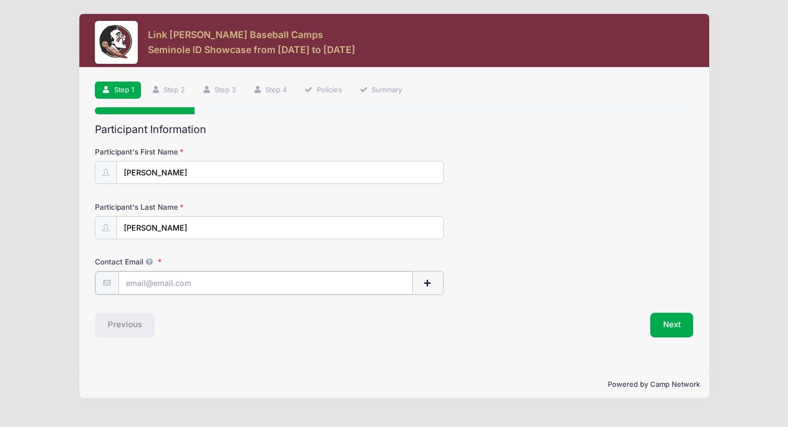
type input "kimcrna71@gmail.com"
click at [676, 322] on button "Next" at bounding box center [671, 323] width 43 height 25
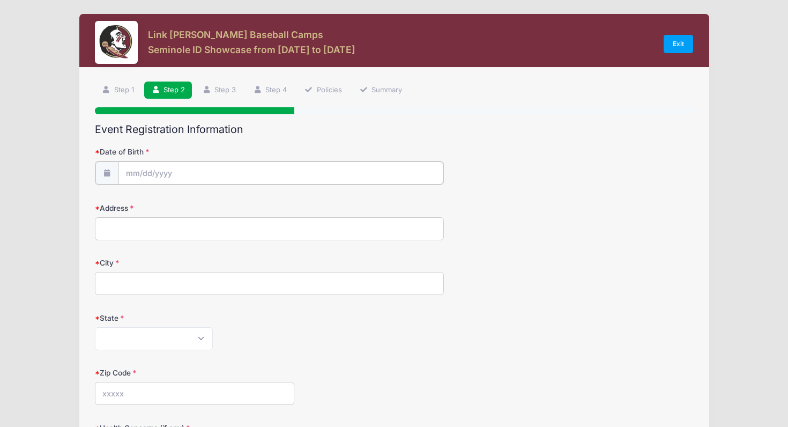
click at [225, 172] on input "Date of Birth" at bounding box center [280, 172] width 325 height 23
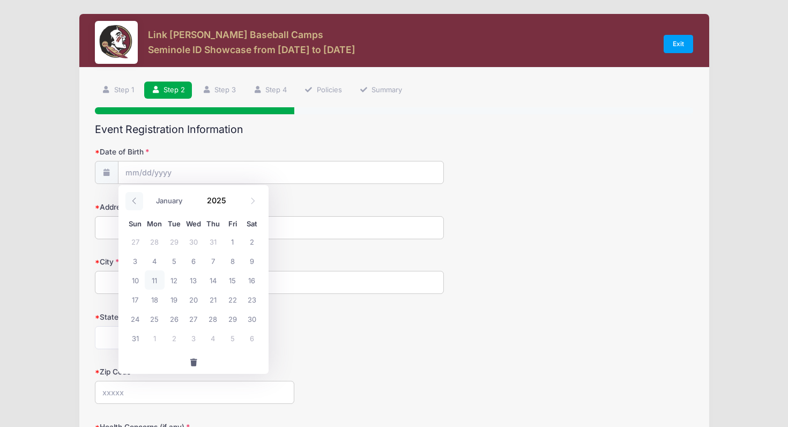
click at [136, 197] on span at bounding box center [134, 201] width 18 height 18
click at [133, 171] on input "Date of Birth" at bounding box center [280, 172] width 325 height 23
click at [135, 197] on span at bounding box center [134, 201] width 18 height 18
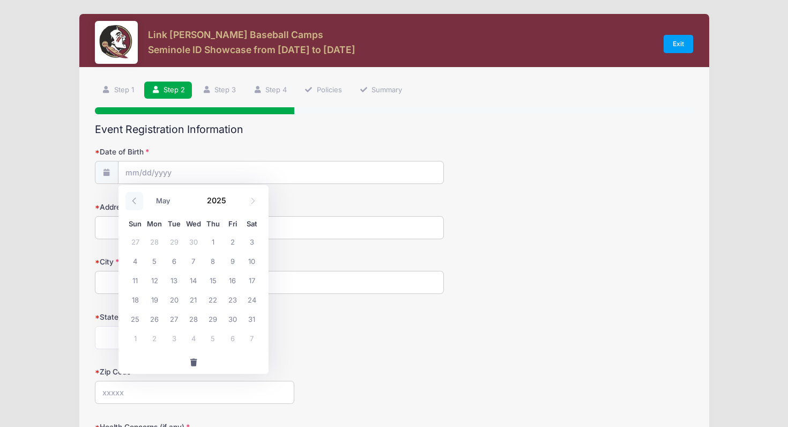
click at [135, 197] on span at bounding box center [134, 201] width 18 height 18
select select "3"
click at [234, 259] on span "11" at bounding box center [231, 260] width 19 height 19
type input "04/11/2025"
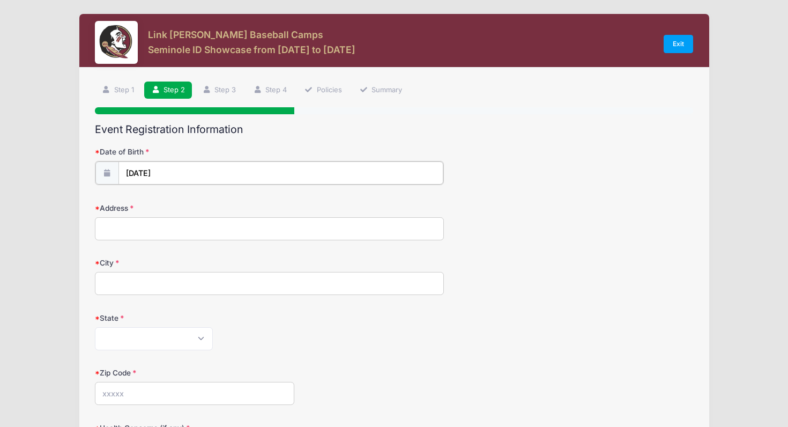
click at [186, 171] on input "04/11/2025" at bounding box center [280, 172] width 325 height 23
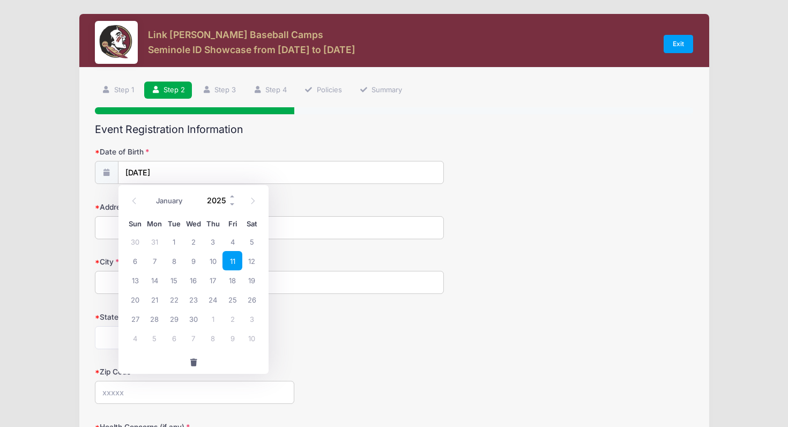
click at [219, 198] on input "2025" at bounding box center [219, 200] width 35 height 16
click at [233, 203] on span at bounding box center [233, 204] width 8 height 8
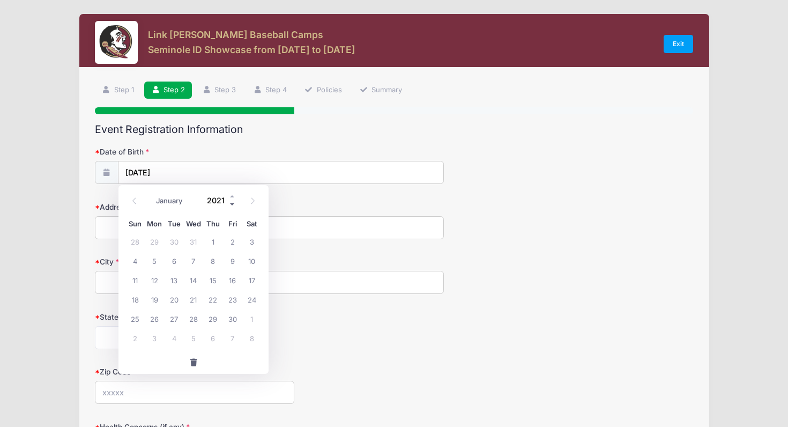
click at [233, 203] on span at bounding box center [233, 204] width 8 height 8
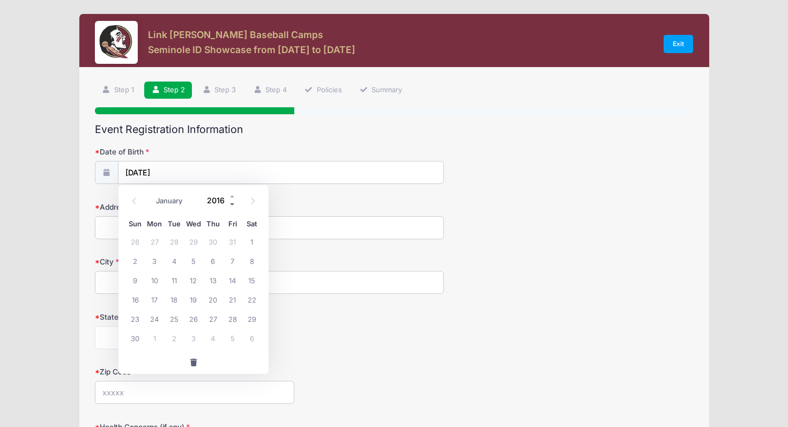
click at [233, 203] on span at bounding box center [233, 204] width 8 height 8
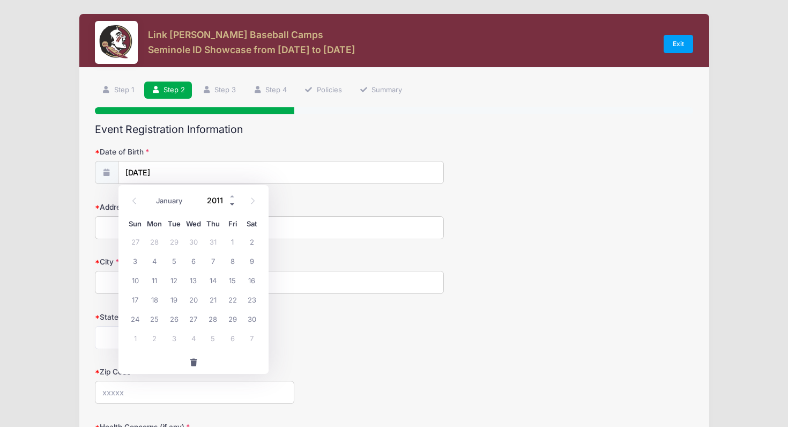
click at [233, 203] on span at bounding box center [233, 204] width 8 height 8
type input "2008"
click at [232, 260] on span "11" at bounding box center [231, 260] width 19 height 19
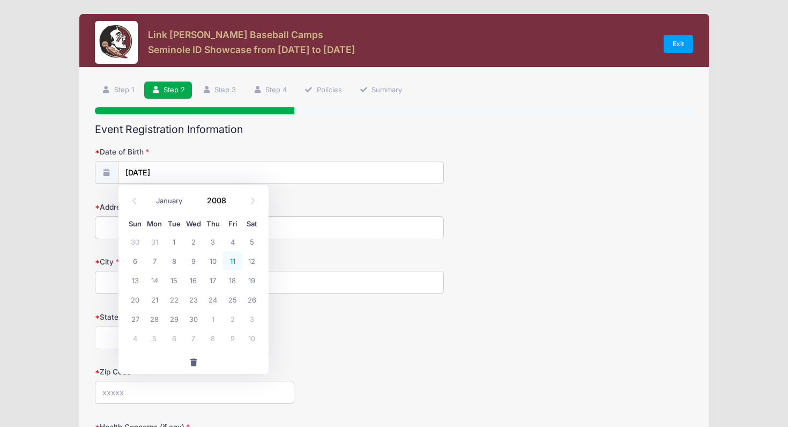
type input "04/11/2008"
type input "135 SW 50th St"
type input "Cape Coral"
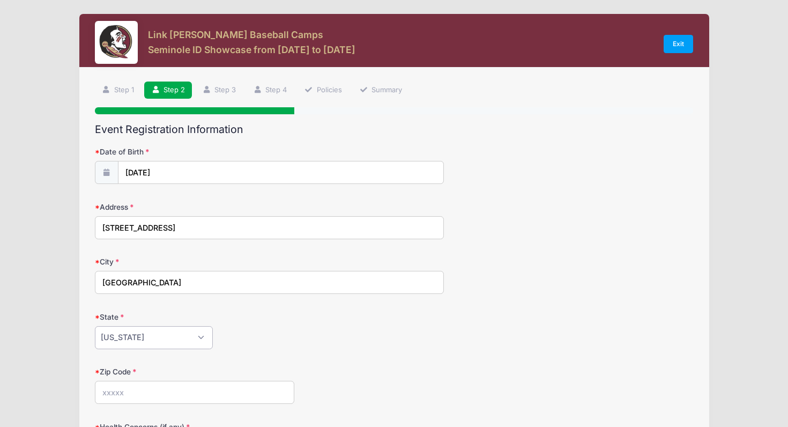
select select "FL"
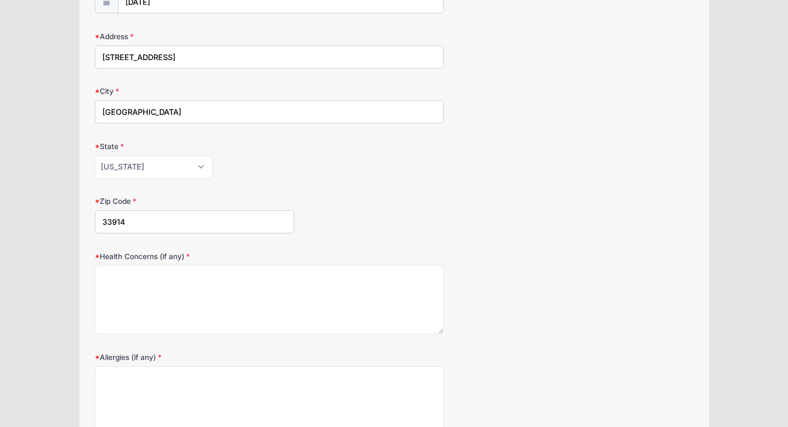
scroll to position [173, 0]
type input "33914"
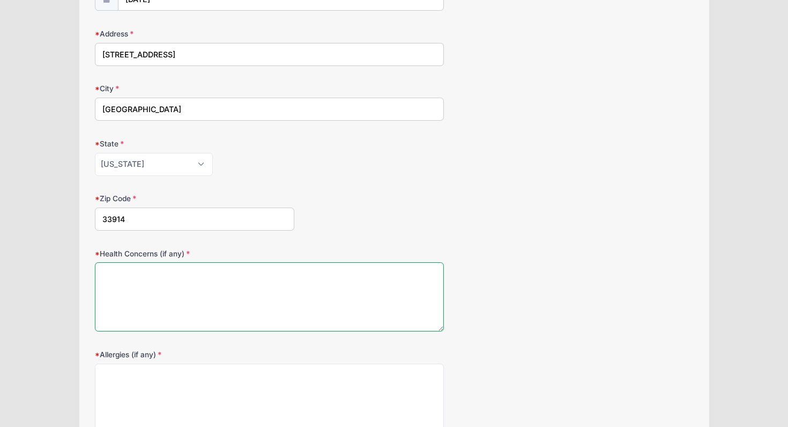
click at [165, 293] on textarea "Health Concerns (if any)" at bounding box center [269, 296] width 349 height 69
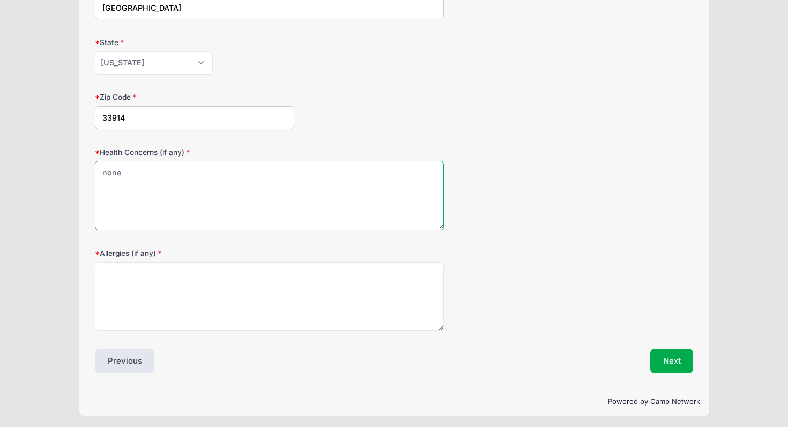
scroll to position [274, 0]
type textarea "none"
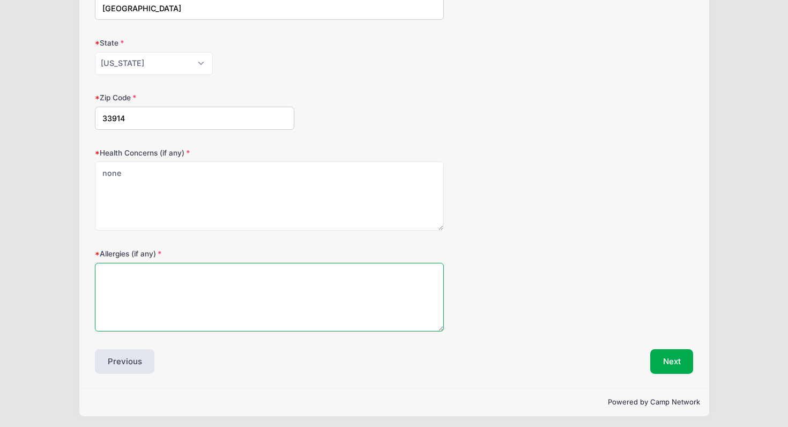
click at [128, 286] on textarea "Allergies (if any)" at bounding box center [269, 297] width 349 height 69
type textarea "none"
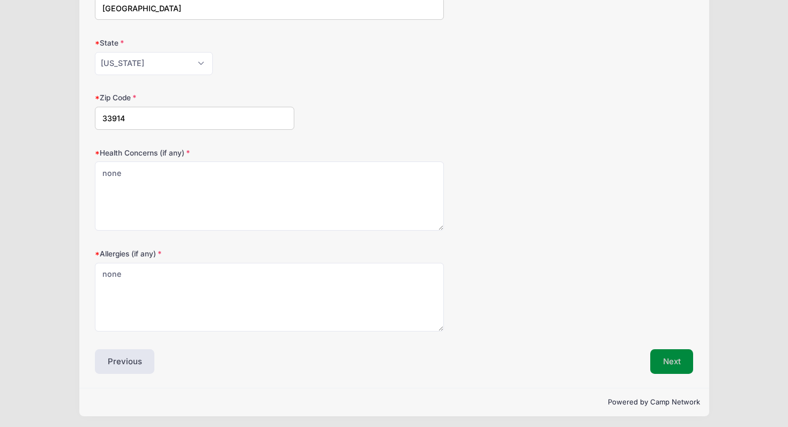
click at [670, 363] on button "Next" at bounding box center [671, 361] width 43 height 25
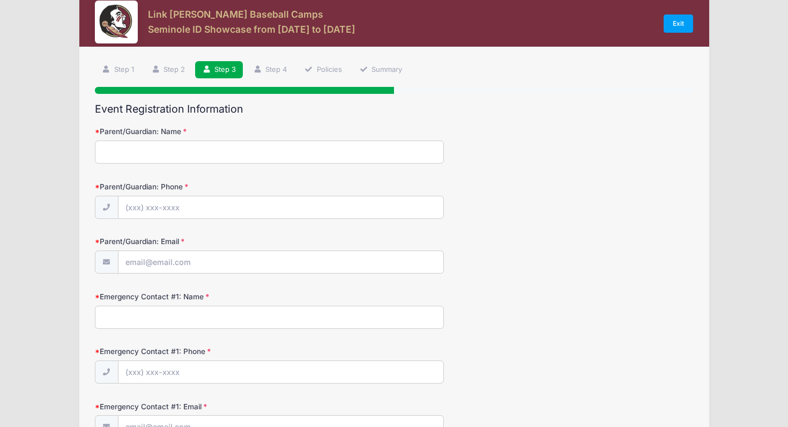
scroll to position [0, 0]
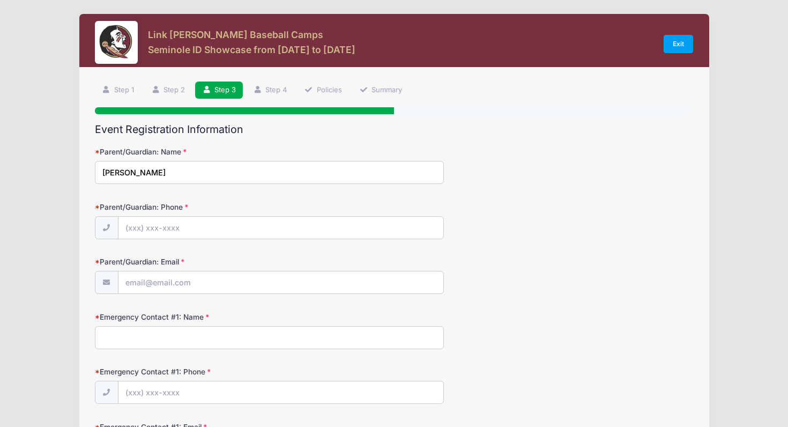
type input "Kim Sipe"
type input "(815) 579-4340"
type input "i"
type input "kimcrna71"
type input "kimcrna71@gmail.com"
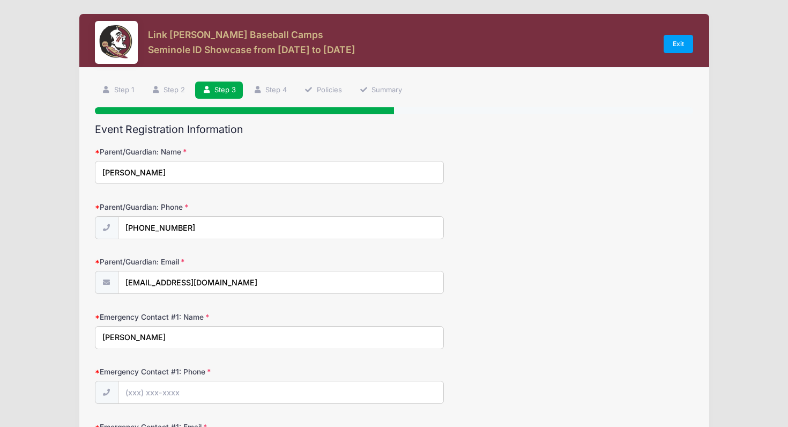
type input "Kim Sipe"
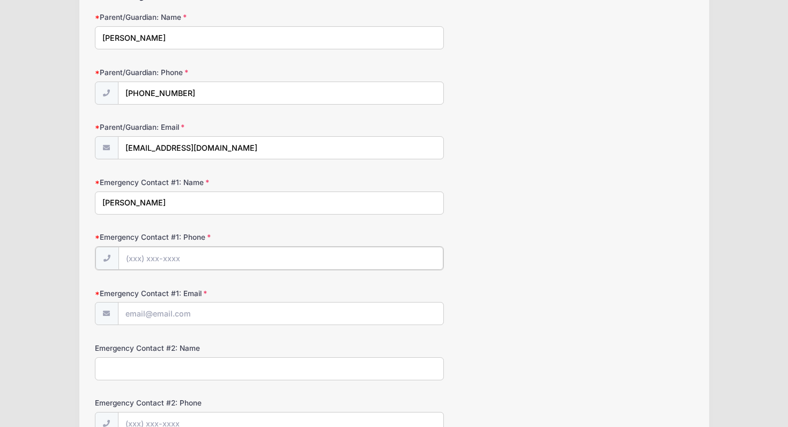
scroll to position [136, 0]
click at [156, 259] on input "Emergency Contact #1: Phone" at bounding box center [280, 256] width 325 height 23
type input "(815) 579-4340"
type input "kimcrna71@gmail.com"
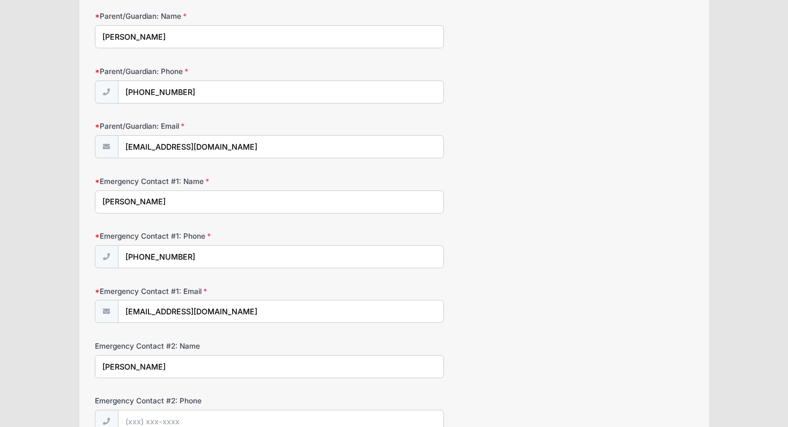
type input "Brian Sipe"
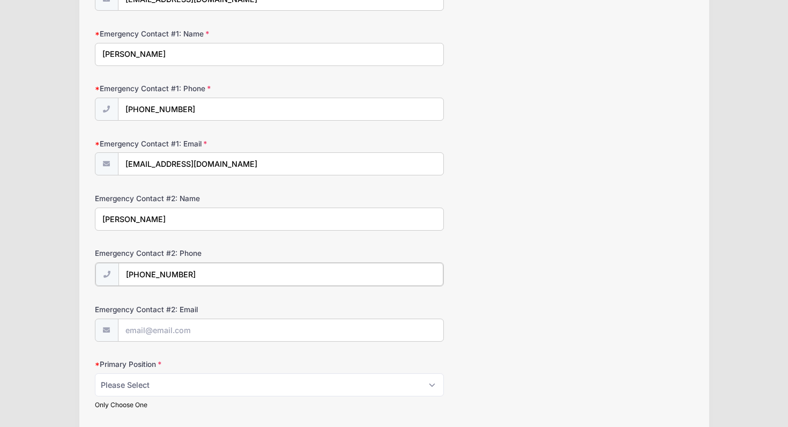
scroll to position [295, 0]
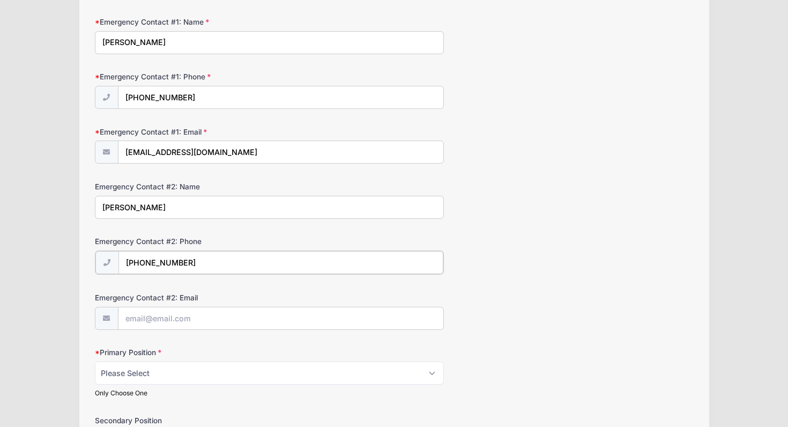
type input "(815) 579-4340"
type input "bdsipe@aol.com"
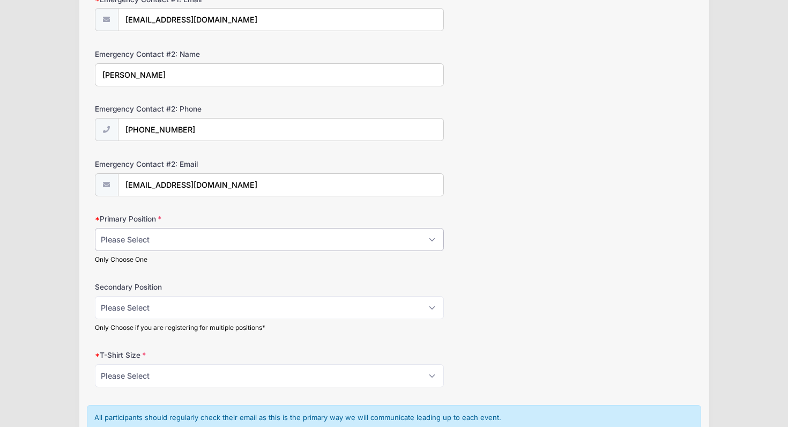
scroll to position [433, 0]
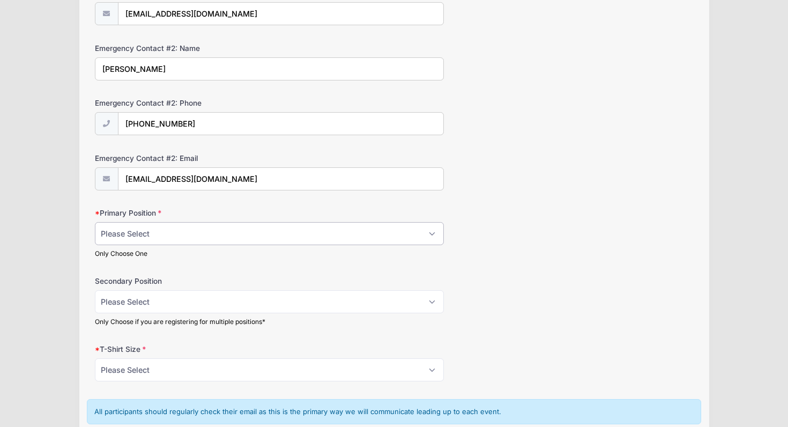
select select "OF"
select select "C"
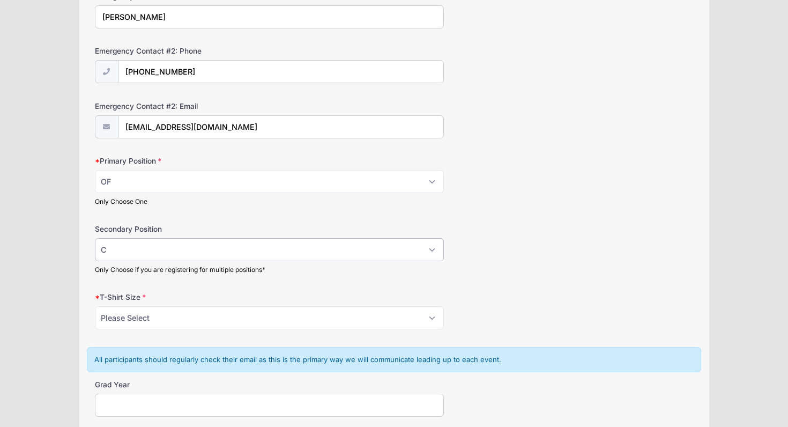
scroll to position [489, 0]
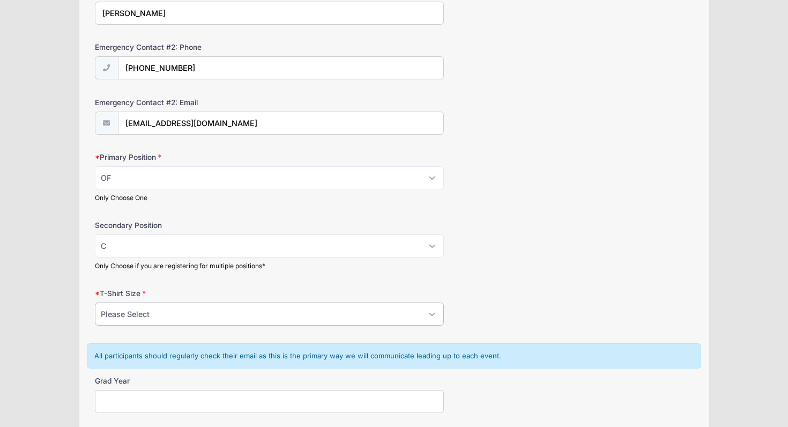
select select "M"
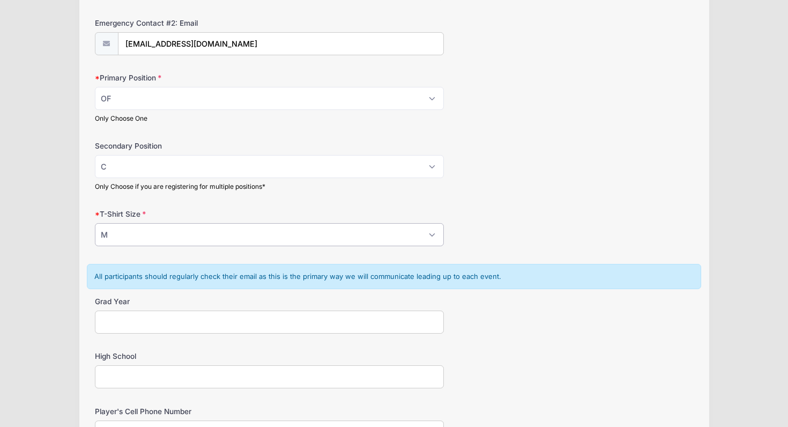
scroll to position [575, 0]
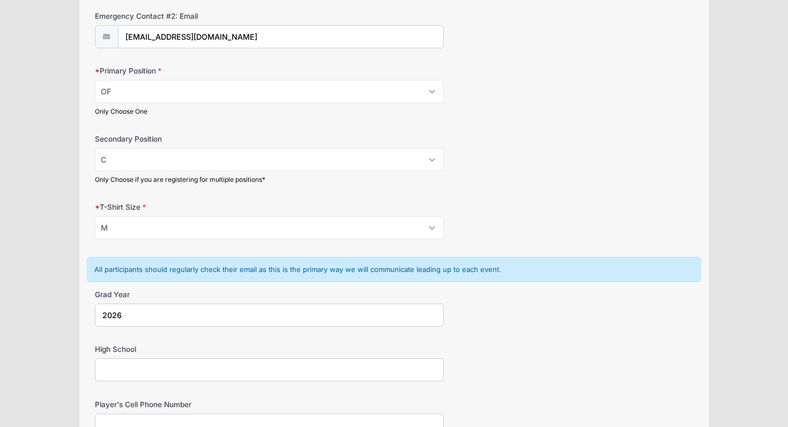
type input "2026"
click at [155, 364] on input "High School" at bounding box center [269, 369] width 349 height 23
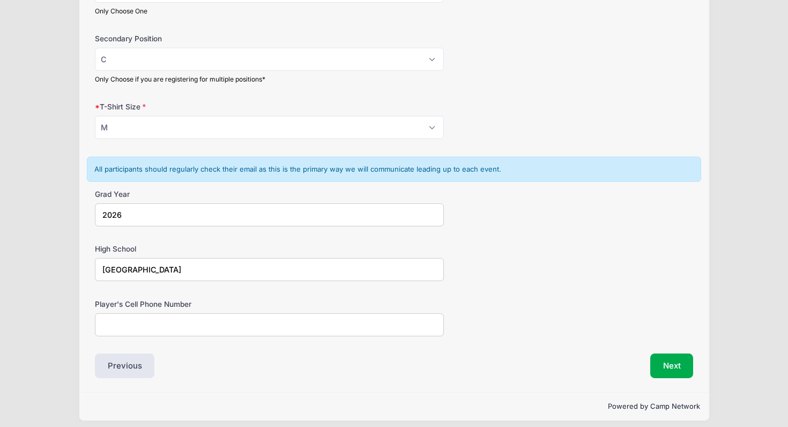
scroll to position [677, 0]
type input "Oasis High School"
type input "8158427709"
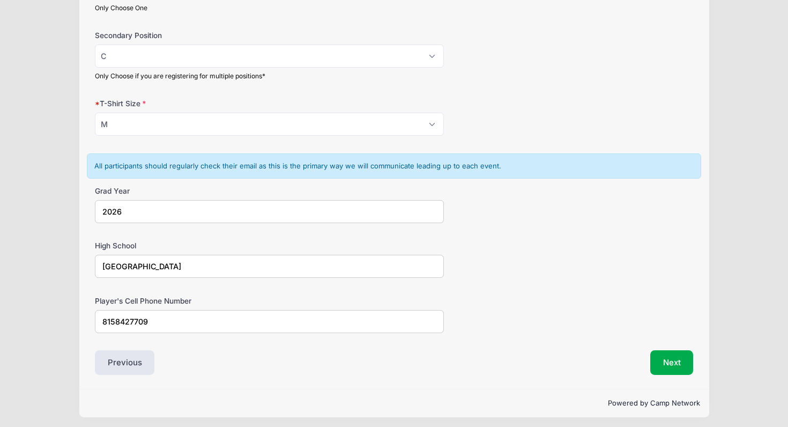
scroll to position [677, 0]
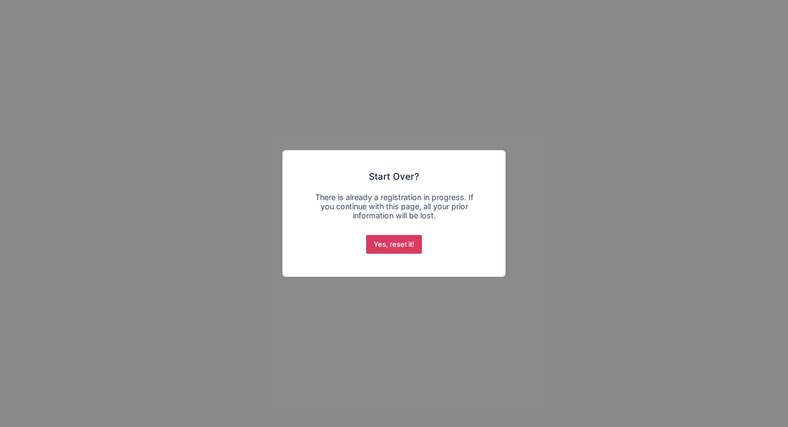
click at [403, 242] on button "Yes, reset it!" at bounding box center [394, 244] width 56 height 19
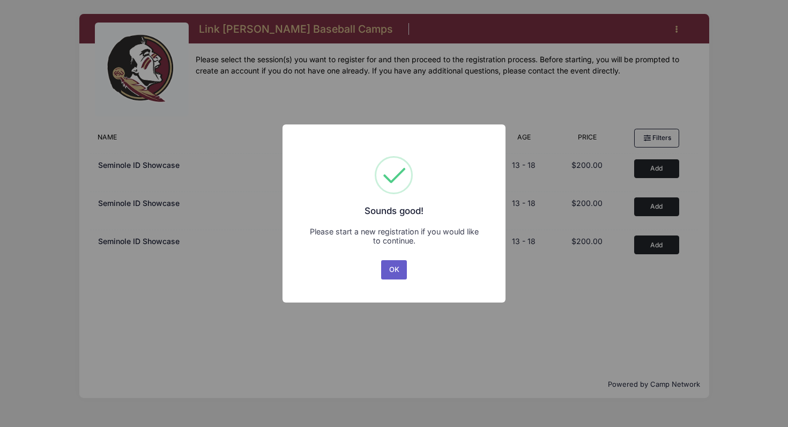
click at [399, 272] on button "OK" at bounding box center [394, 269] width 26 height 19
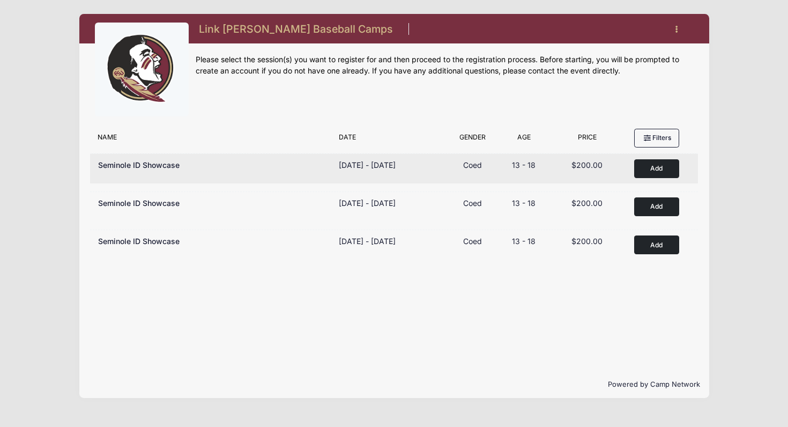
click at [663, 166] on button "Add to Cart" at bounding box center [656, 168] width 45 height 19
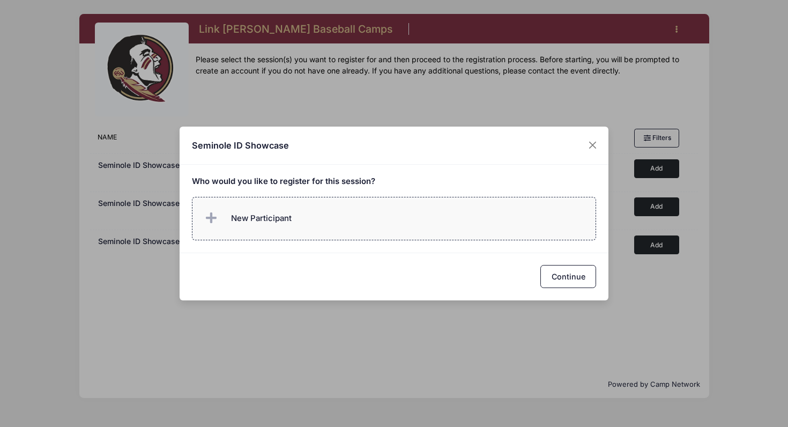
click at [438, 223] on label "New Participant" at bounding box center [394, 218] width 405 height 43
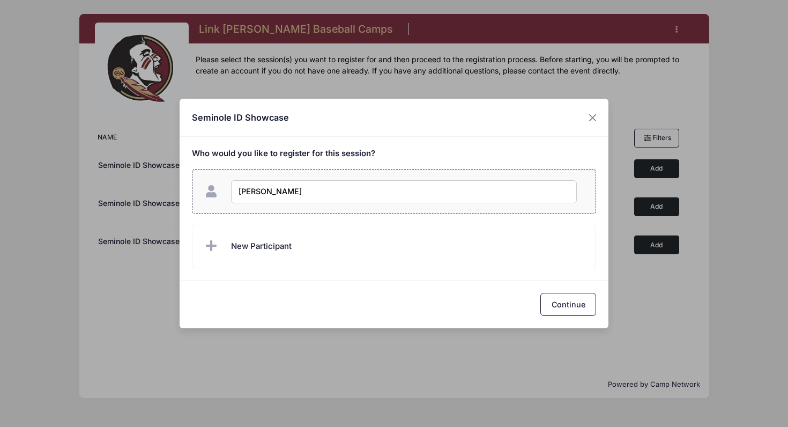
type input "Charlie Sipe"
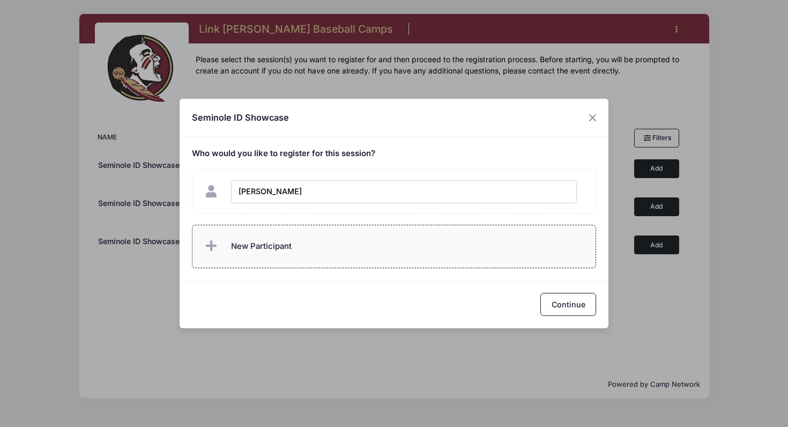
checkbox input "true"
click at [460, 267] on label "New Participant" at bounding box center [394, 246] width 405 height 43
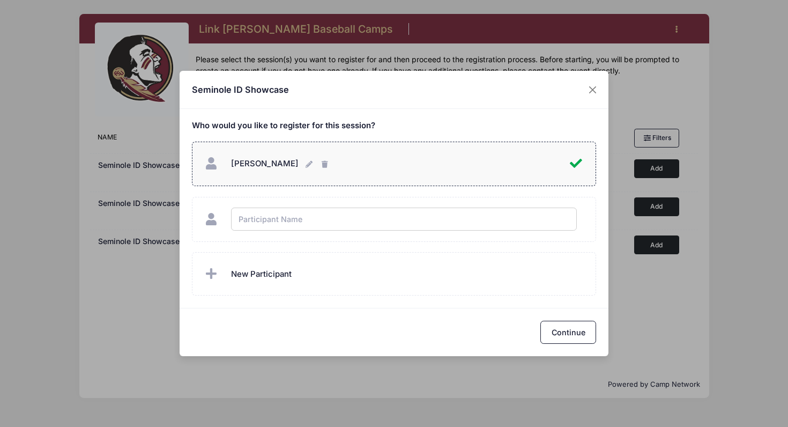
click at [421, 338] on div "Seminole ID Showcase Who would you like to register for this session?" at bounding box center [394, 213] width 788 height 427
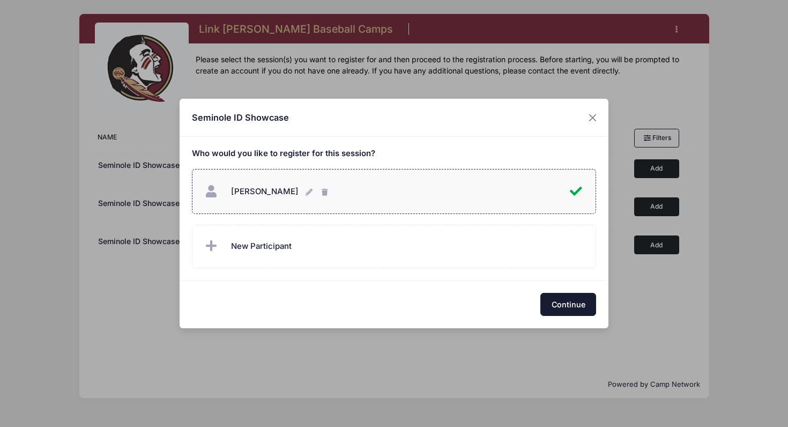
click at [562, 300] on button "Continue" at bounding box center [568, 304] width 56 height 23
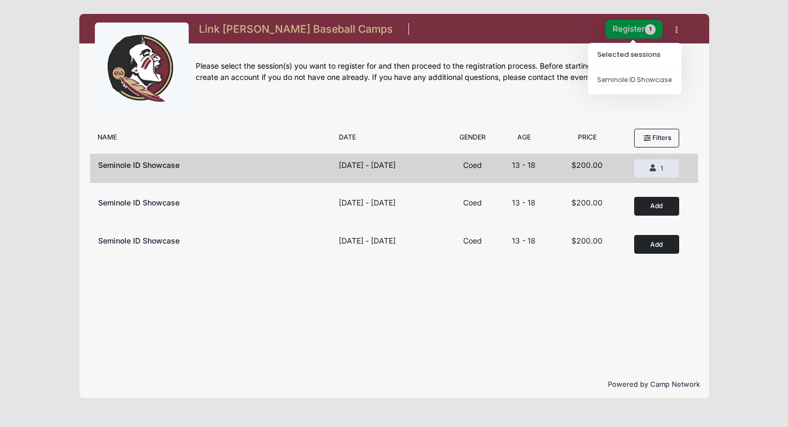
click at [630, 27] on button "Register 1" at bounding box center [634, 29] width 57 height 19
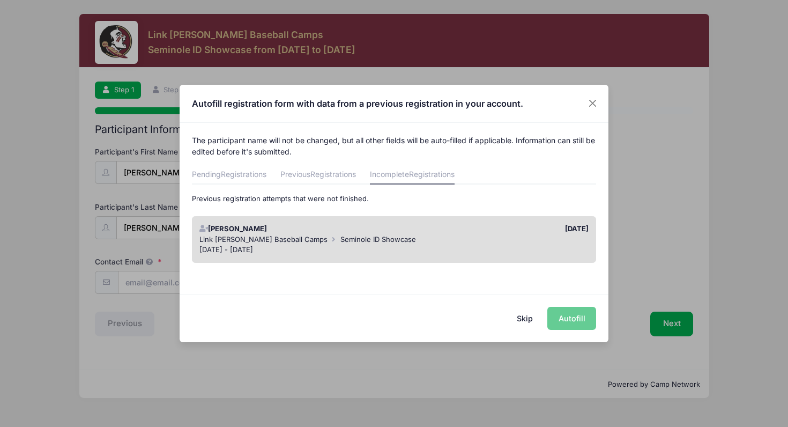
click at [385, 241] on div "Link Jarrett Baseball Camps Seminole ID Showcase" at bounding box center [394, 239] width 390 height 11
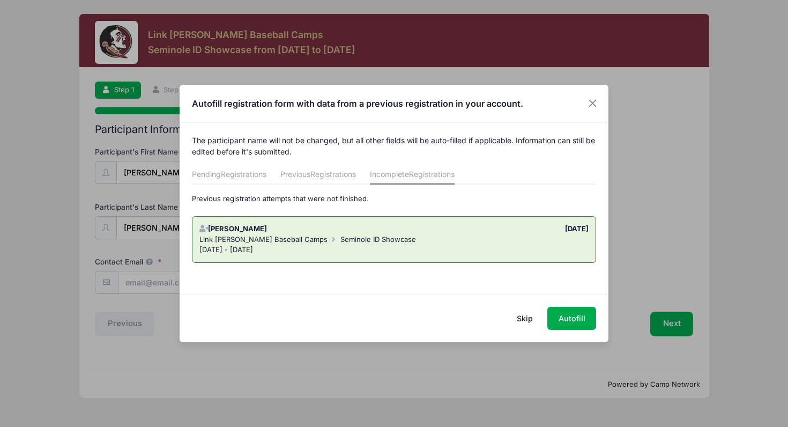
click at [546, 245] on div "Oct 26 - Oct 26, 2025" at bounding box center [394, 249] width 390 height 11
click at [463, 325] on div "Skip Autofill" at bounding box center [394, 318] width 429 height 48
click at [500, 218] on div "Charlie Sipe 08/11/2025 Link Jarrett Baseball Camps Seminole ID Showcase Oct 26…" at bounding box center [394, 239] width 405 height 47
click at [572, 319] on button "Autofill" at bounding box center [571, 318] width 49 height 23
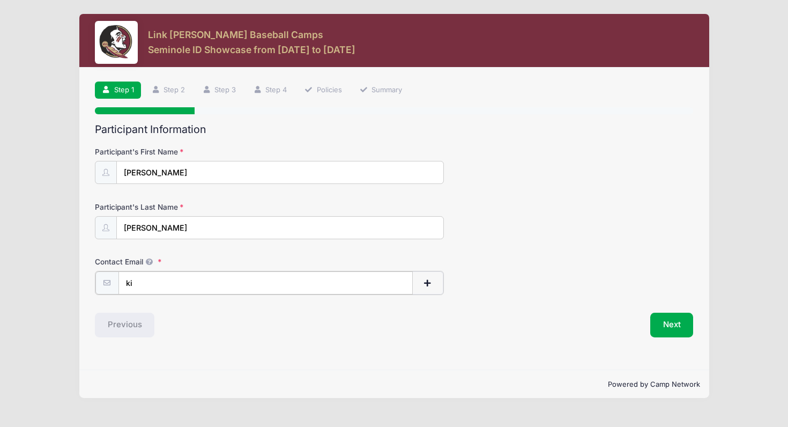
type input "k"
type input "[EMAIL_ADDRESS][DOMAIN_NAME]"
click at [675, 325] on button "Next" at bounding box center [671, 323] width 43 height 25
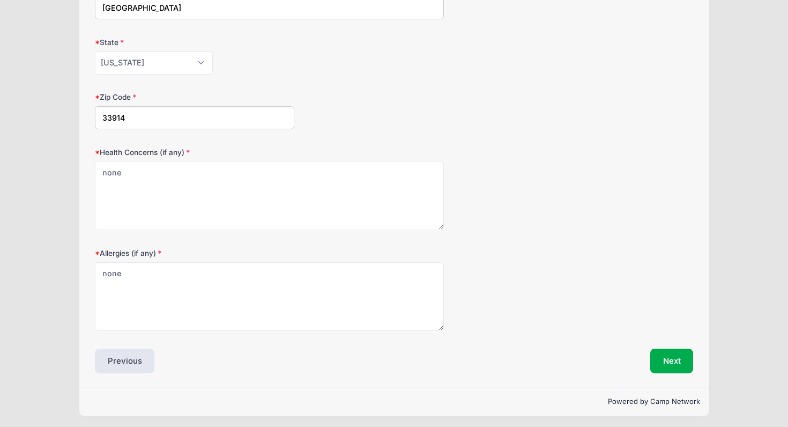
scroll to position [274, 0]
click at [669, 358] on button "Next" at bounding box center [671, 361] width 43 height 25
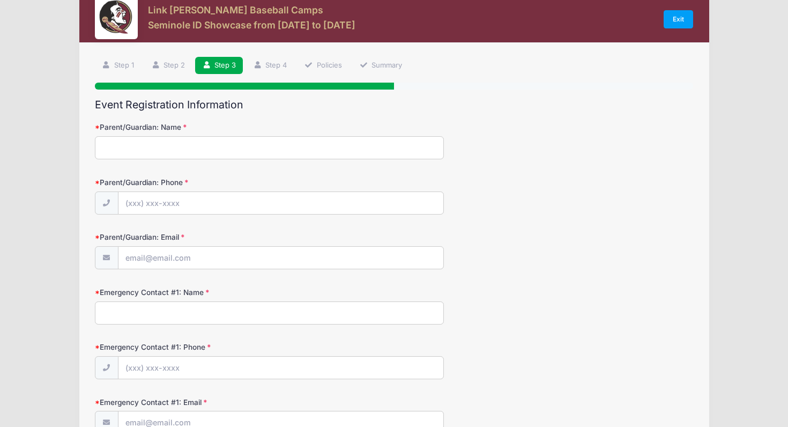
scroll to position [0, 0]
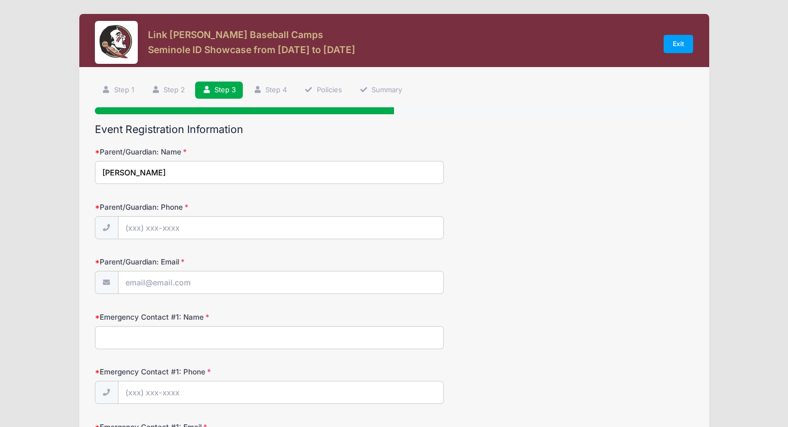
type input "Kim Sipe"
type input "(815) 579-4340"
type input "kim"
type input "kimcrna71@gmail.com"
type input "k"
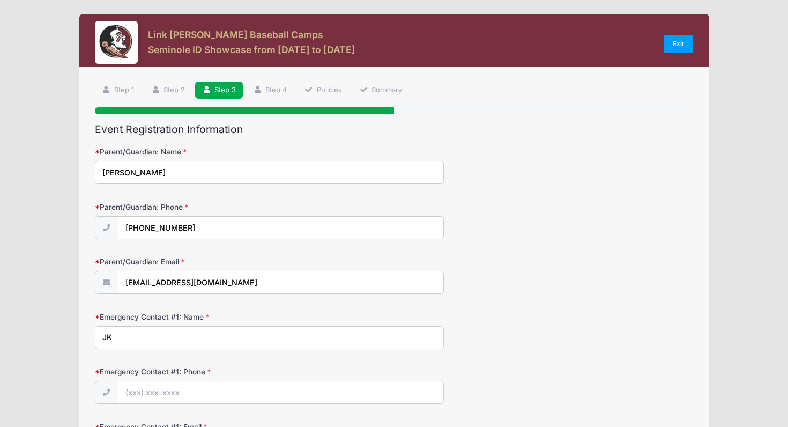
type input "J"
type input "Kim Sipe"
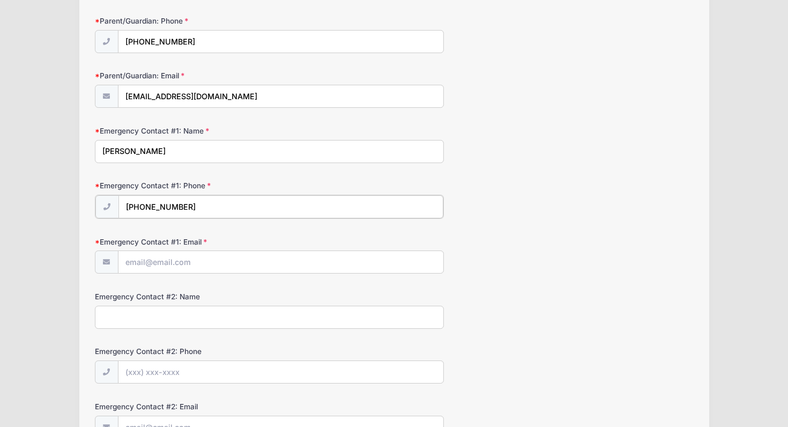
scroll to position [193, 0]
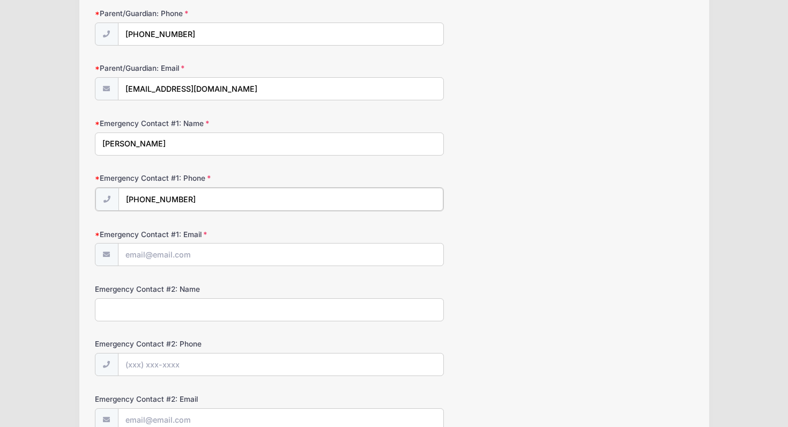
type input "(815) 579-4340"
type input "k"
type input "kimcrna71@gmail.com"
type input "Brian Sipe"
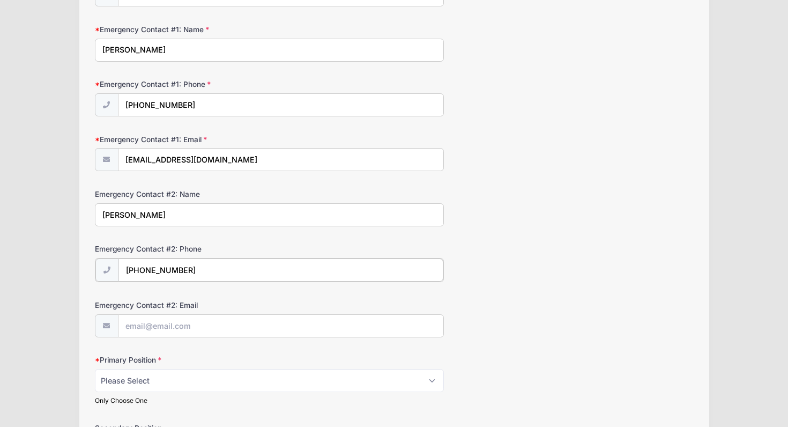
scroll to position [318, 0]
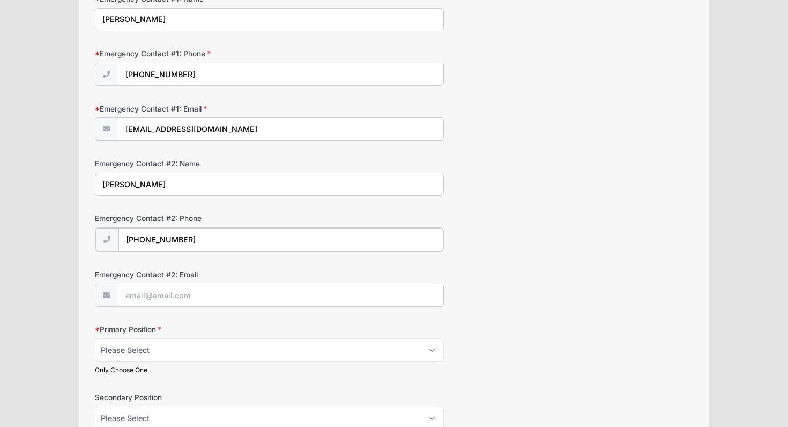
type input "(815) 579-0333"
type input "bdsipe@aol.com"
select select "OF"
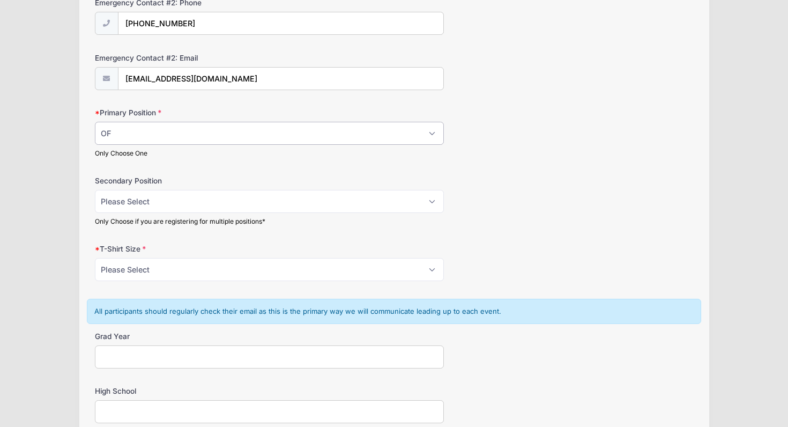
scroll to position [533, 0]
select select "C"
select select "M"
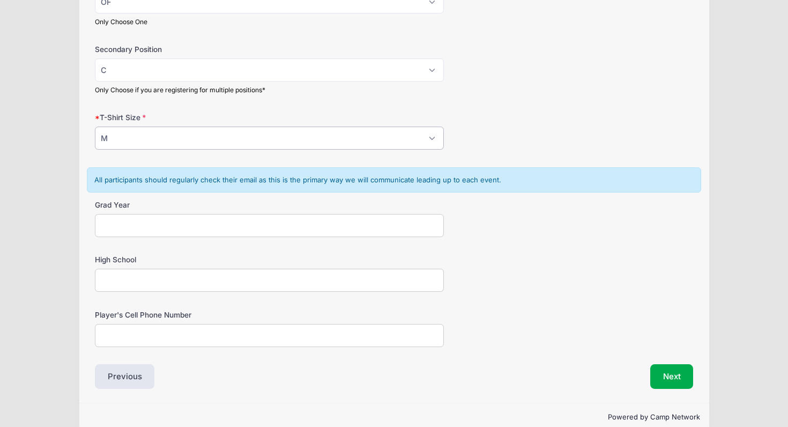
scroll to position [667, 0]
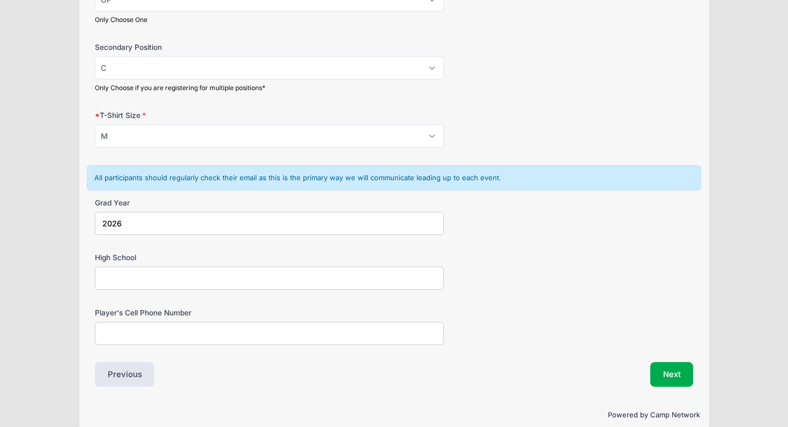
type input "2026"
click at [293, 281] on input "High School" at bounding box center [269, 277] width 349 height 23
type input "Oasis High School"
type input "8158427709"
click at [672, 362] on button "Next" at bounding box center [671, 374] width 43 height 25
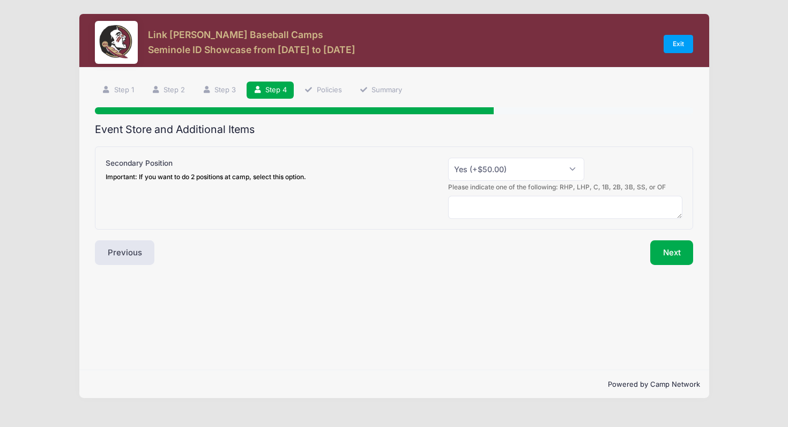
scroll to position [0, 0]
click at [120, 247] on button "Previous" at bounding box center [125, 252] width 60 height 25
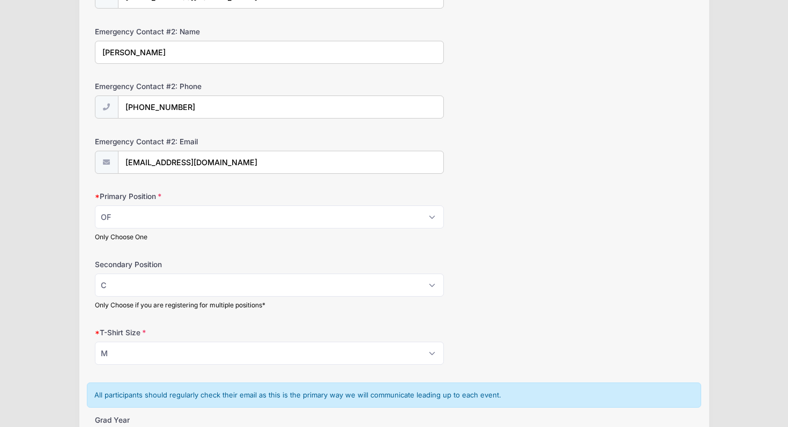
scroll to position [451, 0]
select select
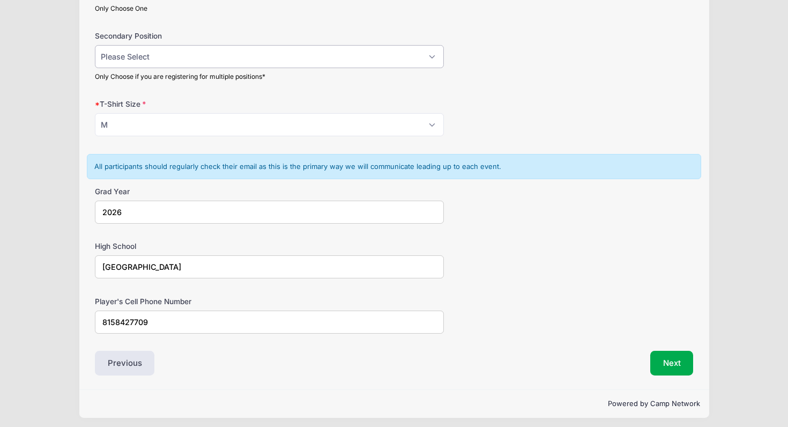
scroll to position [677, 0]
click at [672, 356] on button "Next" at bounding box center [671, 363] width 43 height 25
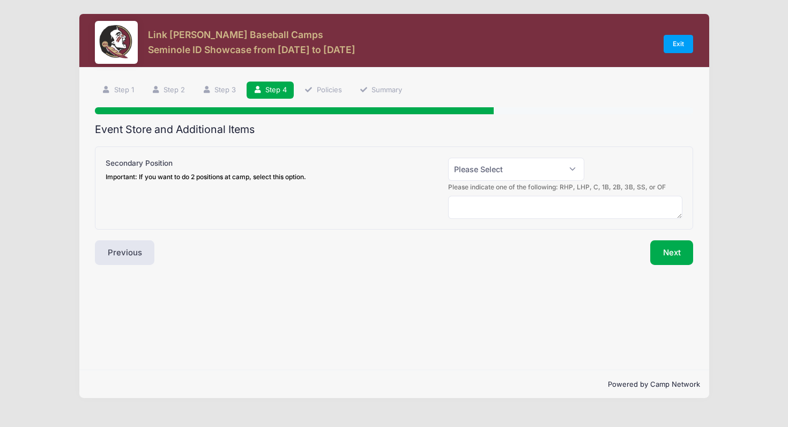
scroll to position [0, 0]
click at [674, 252] on button "Next" at bounding box center [671, 252] width 43 height 25
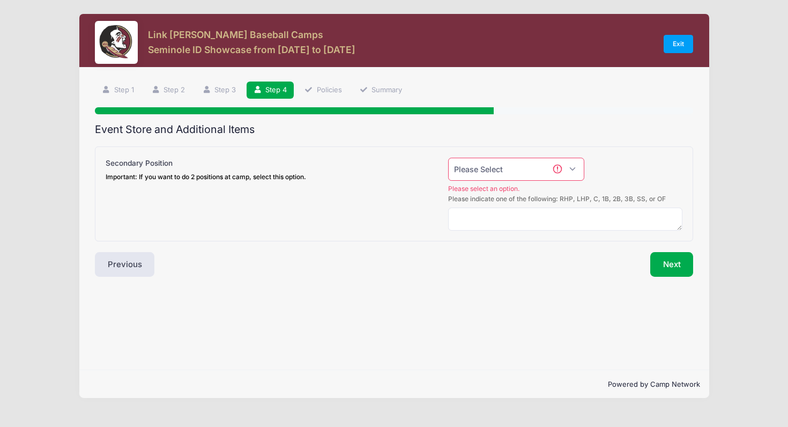
select select "0"
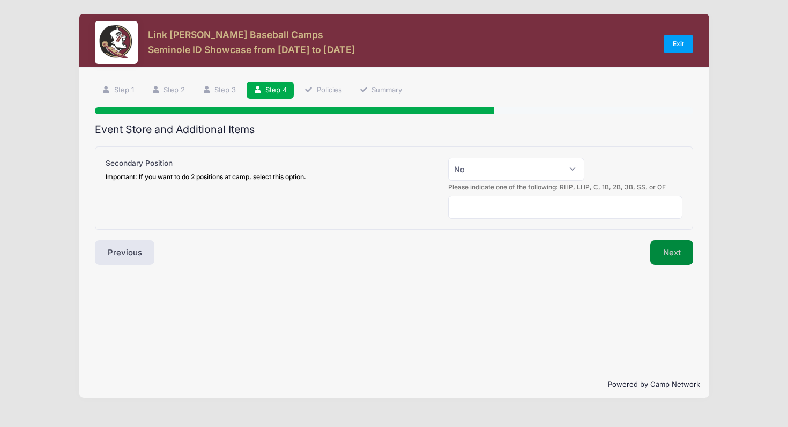
click at [669, 249] on button "Next" at bounding box center [671, 252] width 43 height 25
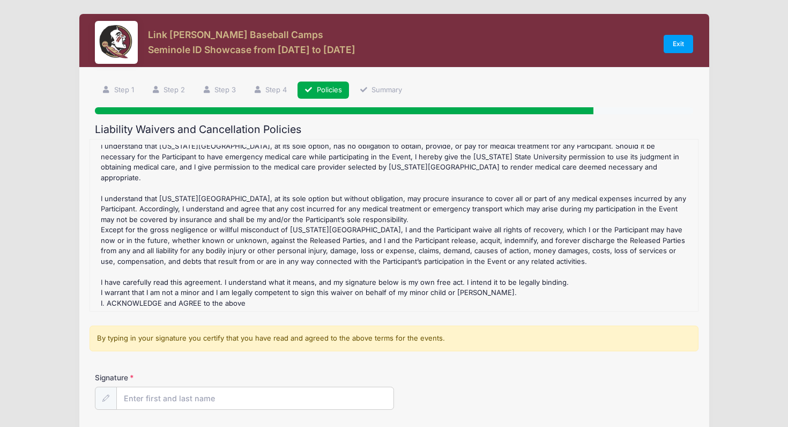
scroll to position [359, 0]
click at [361, 297] on div "Seminole ID Showcase Refund Policy : CANCELLATIONS: A doctor's letter must acco…" at bounding box center [393, 225] width 597 height 161
click at [214, 289] on div "Seminole ID Showcase Refund Policy : CANCELLATIONS: A doctor's letter must acco…" at bounding box center [393, 225] width 597 height 161
click at [211, 304] on div "Seminole ID Showcase Refund Policy : CANCELLATIONS: A doctor's letter must acco…" at bounding box center [393, 225] width 597 height 161
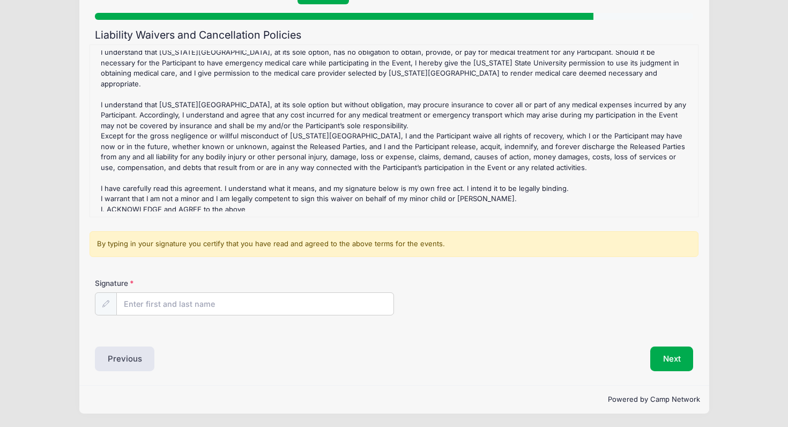
scroll to position [93, 0]
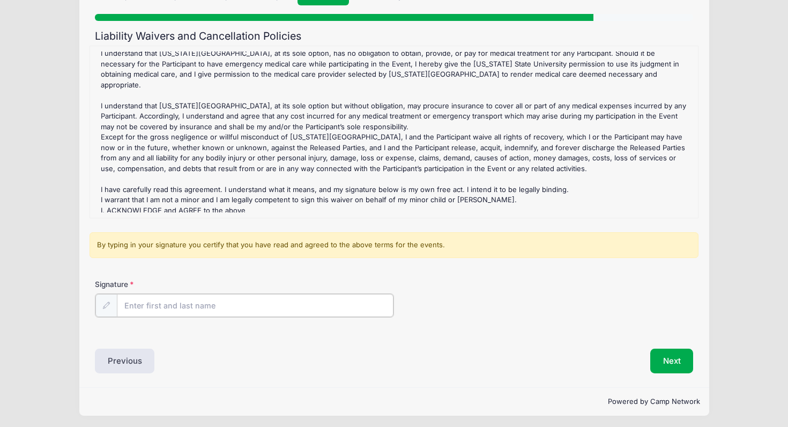
click at [176, 304] on input "Signature" at bounding box center [255, 305] width 277 height 23
type input "Kim Sipe"
click at [669, 360] on button "Next" at bounding box center [671, 359] width 43 height 25
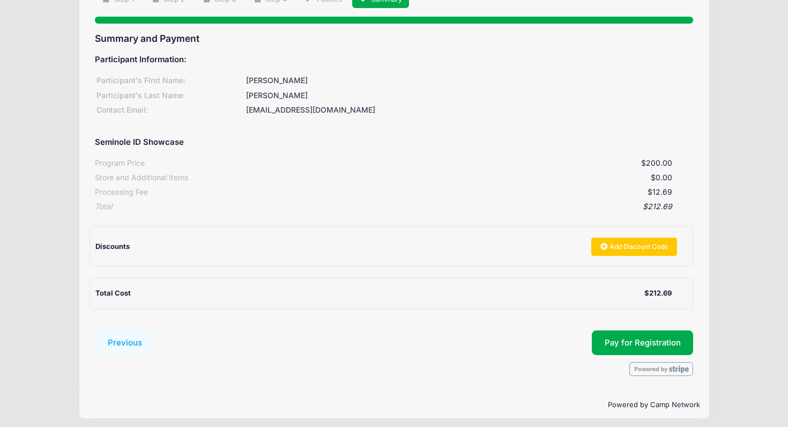
scroll to position [90, 0]
click at [638, 338] on span "Pay for Registration" at bounding box center [643, 343] width 76 height 10
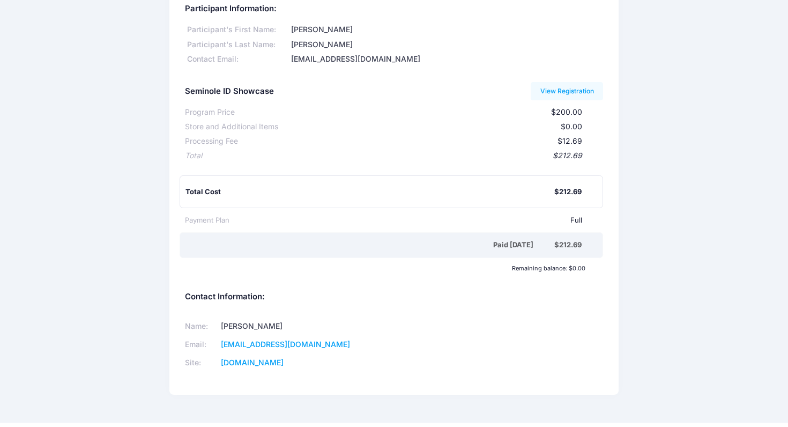
scroll to position [67, 0]
